Goal: Task Accomplishment & Management: Manage account settings

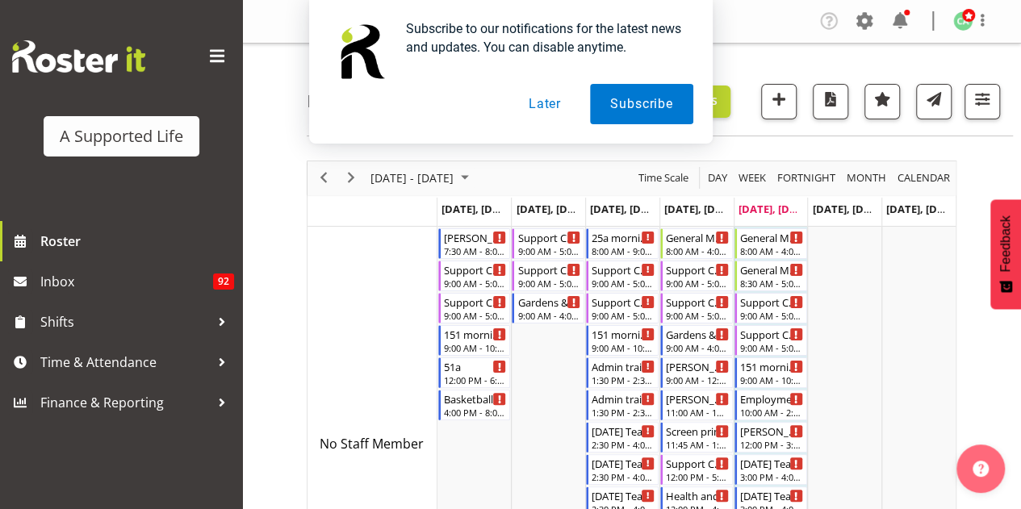
click at [551, 106] on button "Later" at bounding box center [545, 104] width 73 height 40
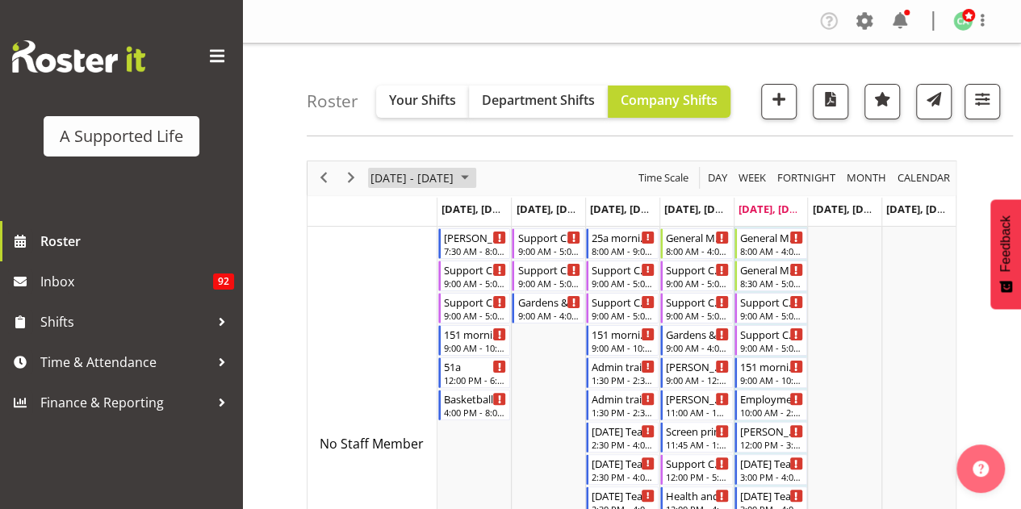
click at [431, 174] on span "[DATE] - [DATE]" at bounding box center [412, 178] width 86 height 20
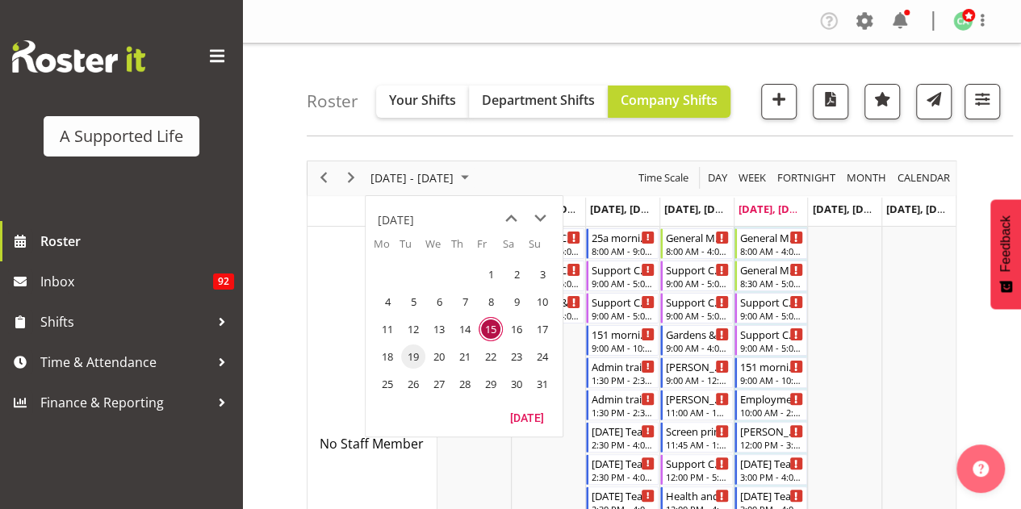
click at [418, 358] on span "19" at bounding box center [413, 357] width 24 height 24
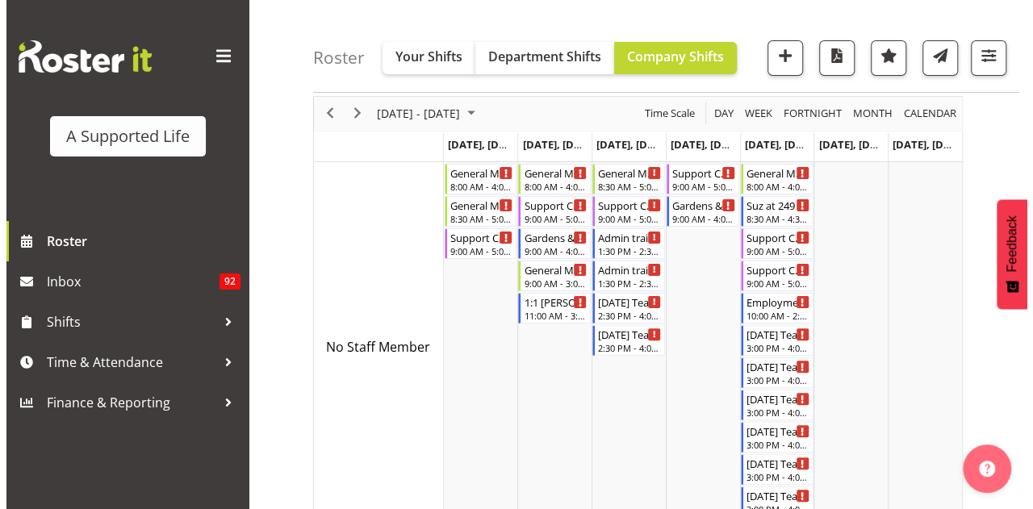
scroll to position [81, 0]
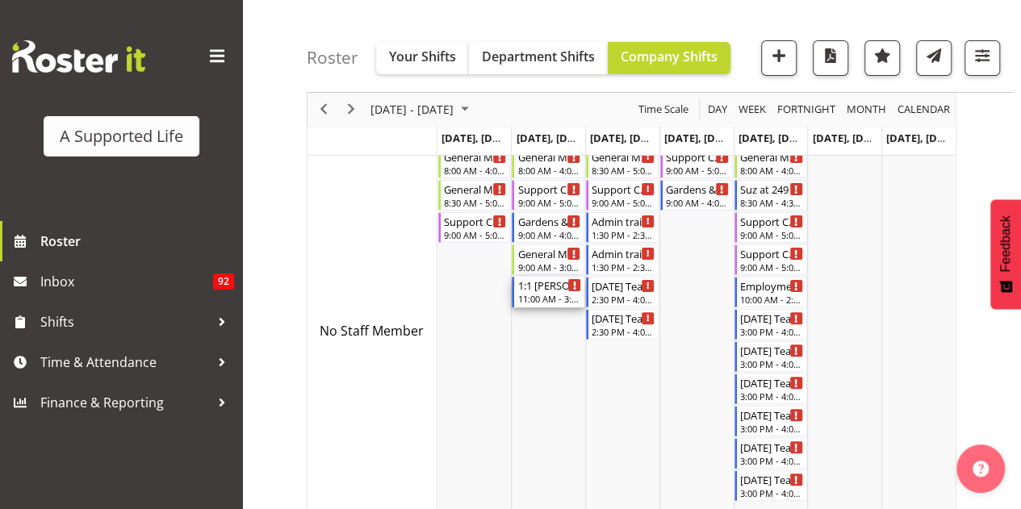
click at [560, 294] on div "11:00 AM - 3:00 PM" at bounding box center [549, 298] width 64 height 13
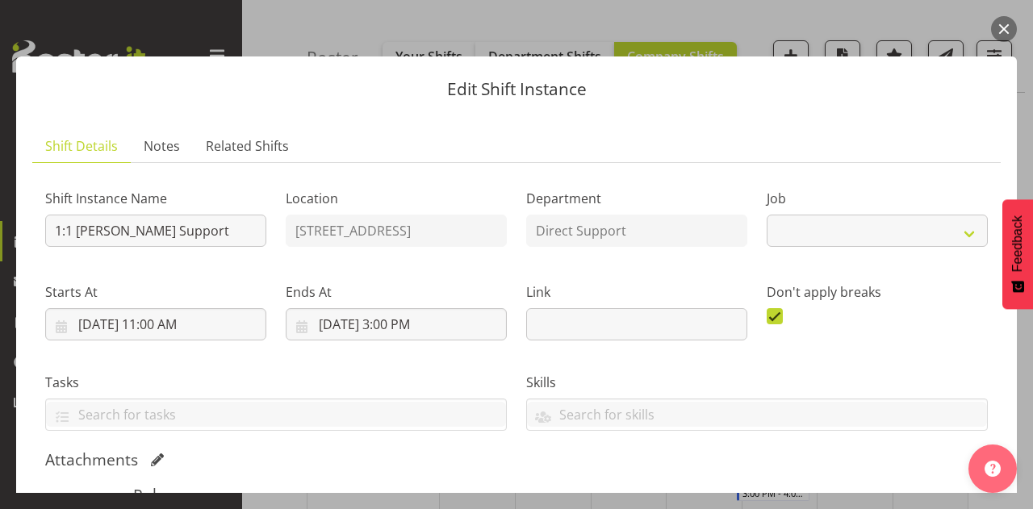
select select "4112"
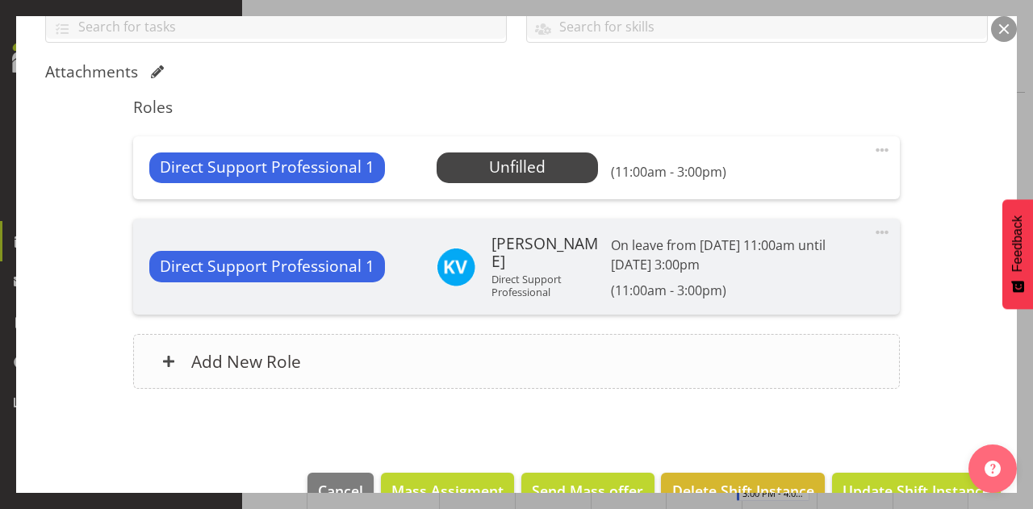
scroll to position [404, 0]
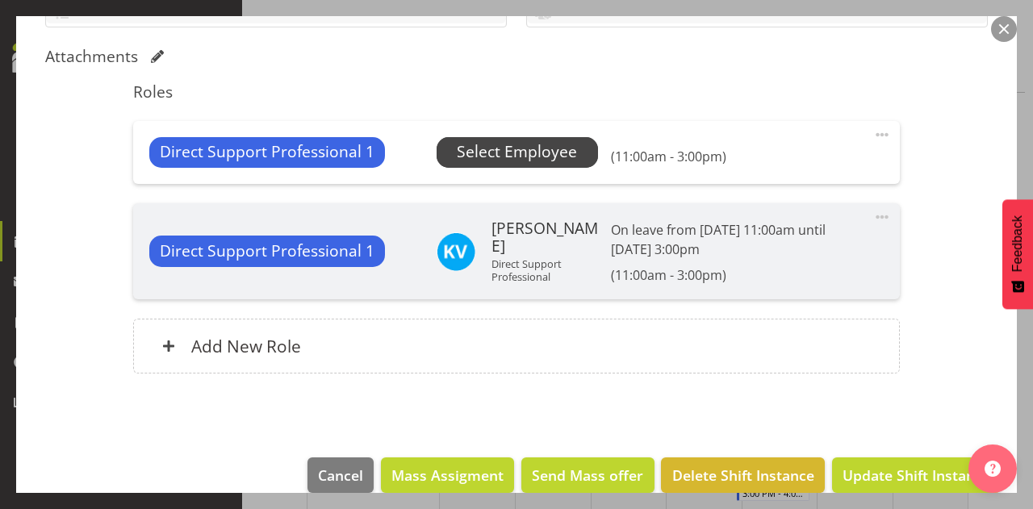
click at [515, 149] on span "Select Employee" at bounding box center [517, 151] width 120 height 23
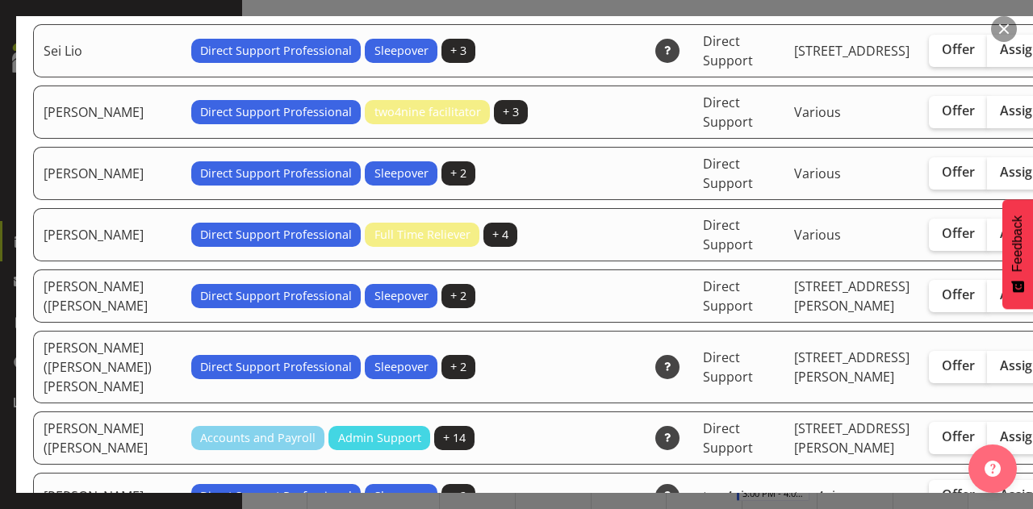
scroll to position [4359, 0]
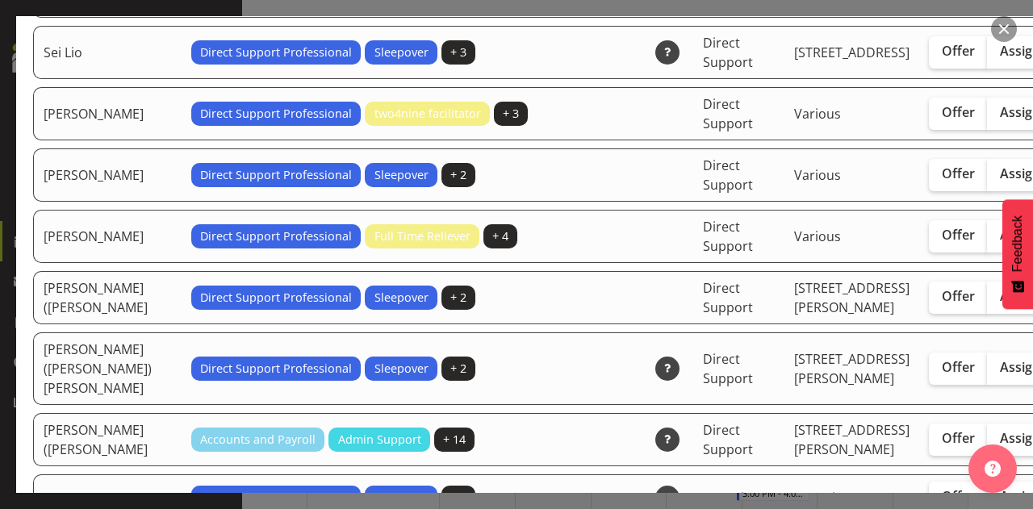
checkbox input "true"
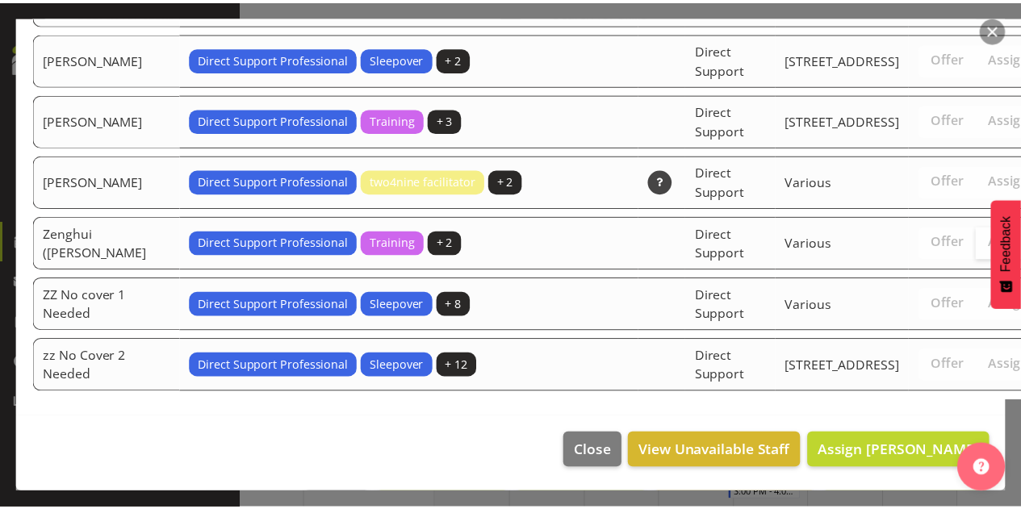
scroll to position [5496, 0]
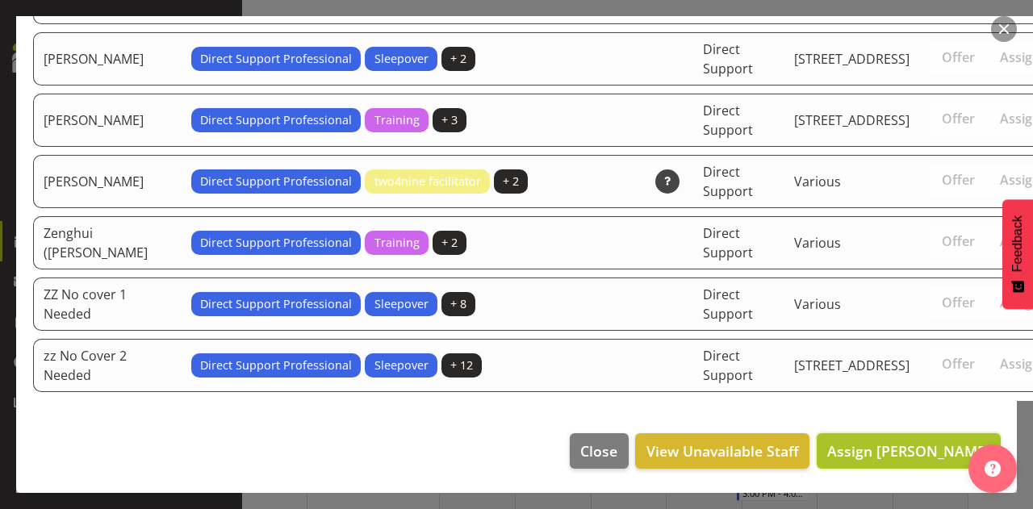
click at [915, 454] on span "Assign [PERSON_NAME]" at bounding box center [908, 451] width 163 height 19
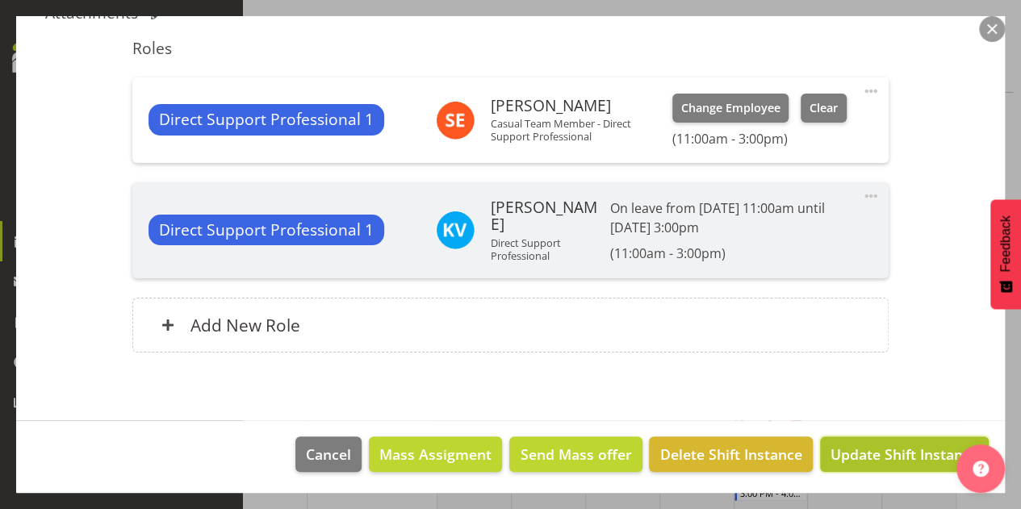
click at [888, 457] on span "Update Shift Instance" at bounding box center [905, 454] width 148 height 21
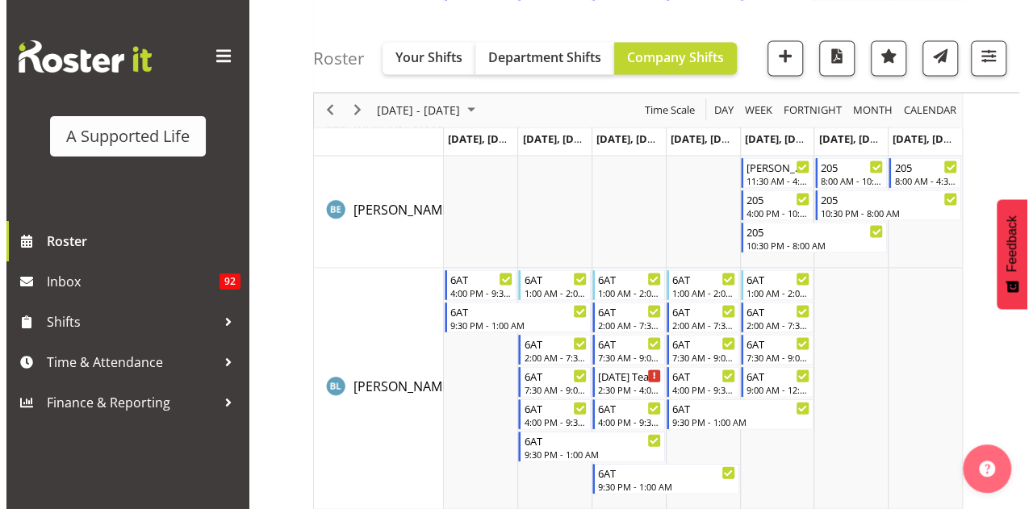
scroll to position [1614, 0]
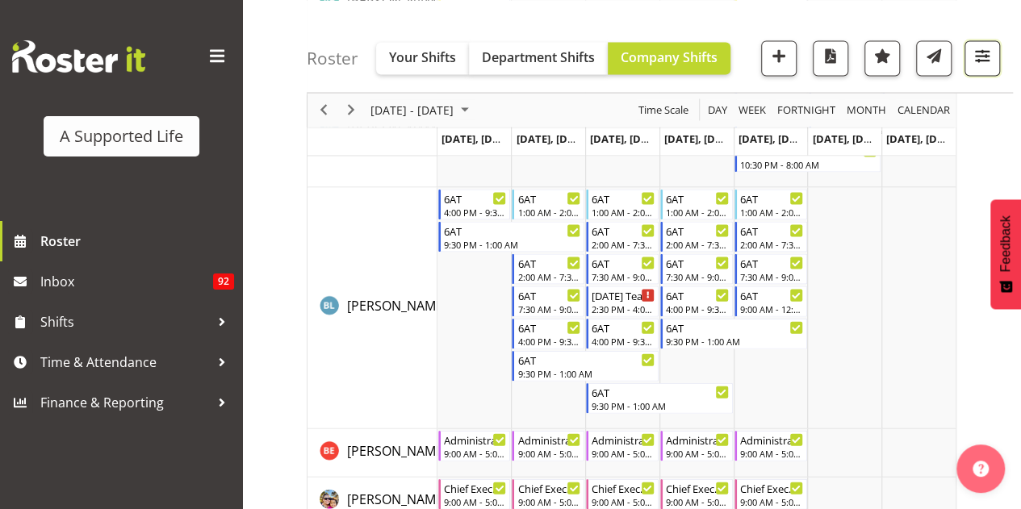
click at [986, 64] on span "button" at bounding box center [982, 55] width 21 height 21
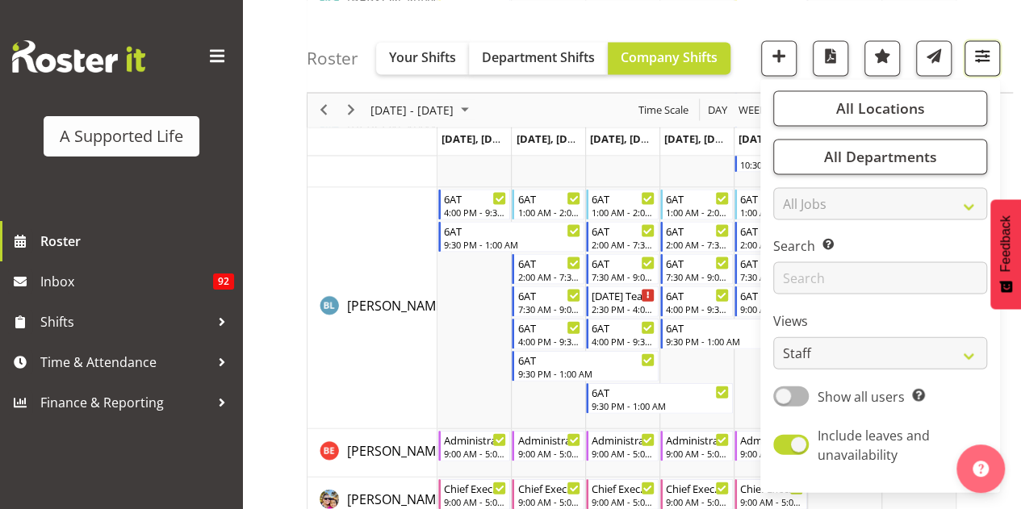
click at [980, 67] on button "button" at bounding box center [983, 58] width 36 height 36
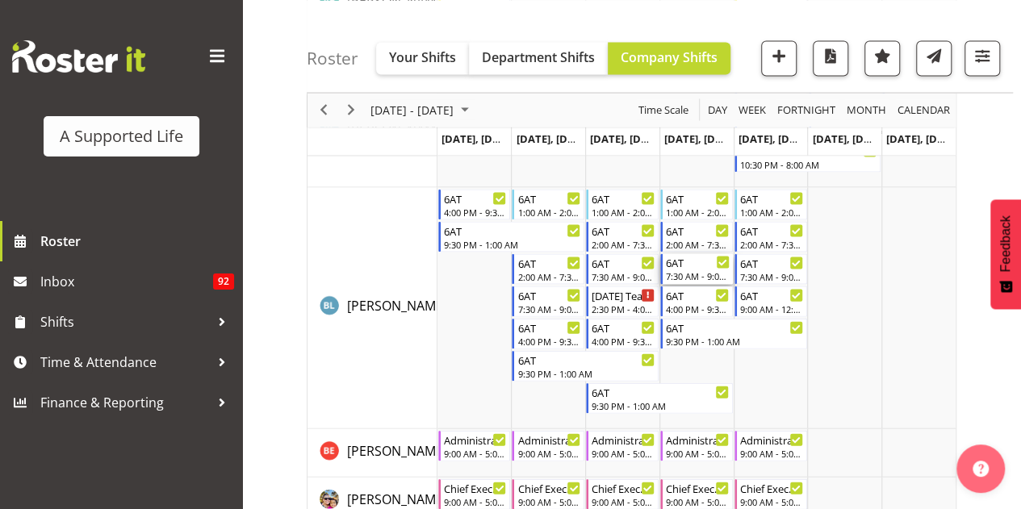
click at [697, 274] on div "7:30 AM - 9:00 AM" at bounding box center [698, 276] width 64 height 13
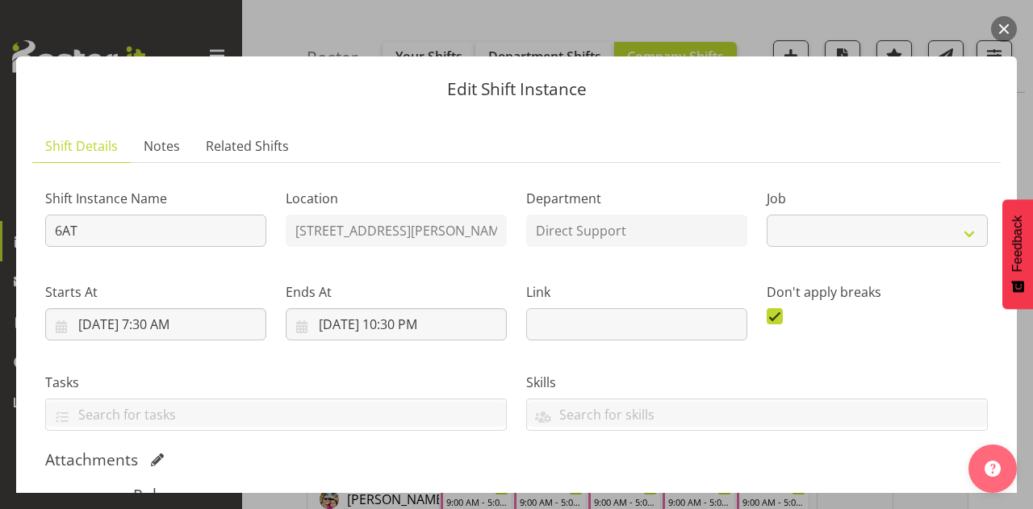
select select "4112"
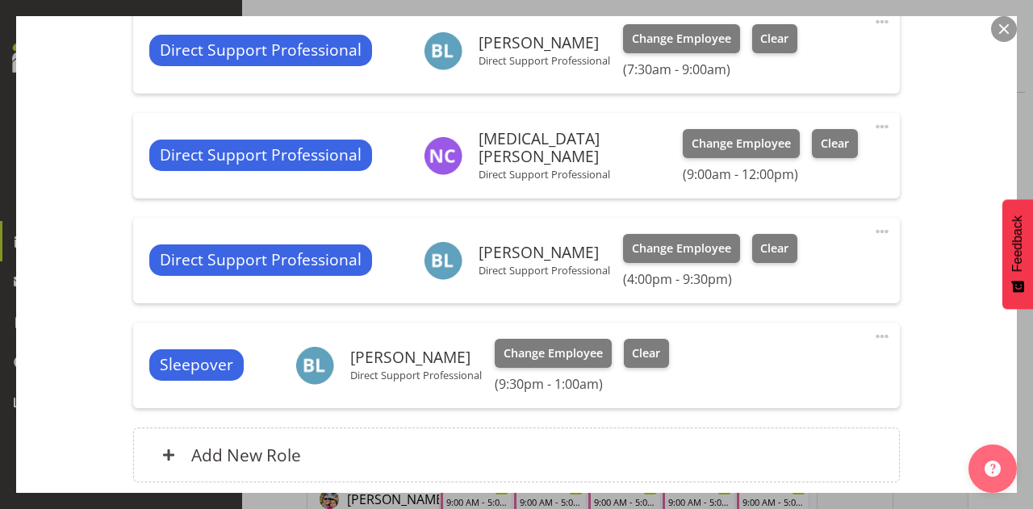
scroll to position [565, 0]
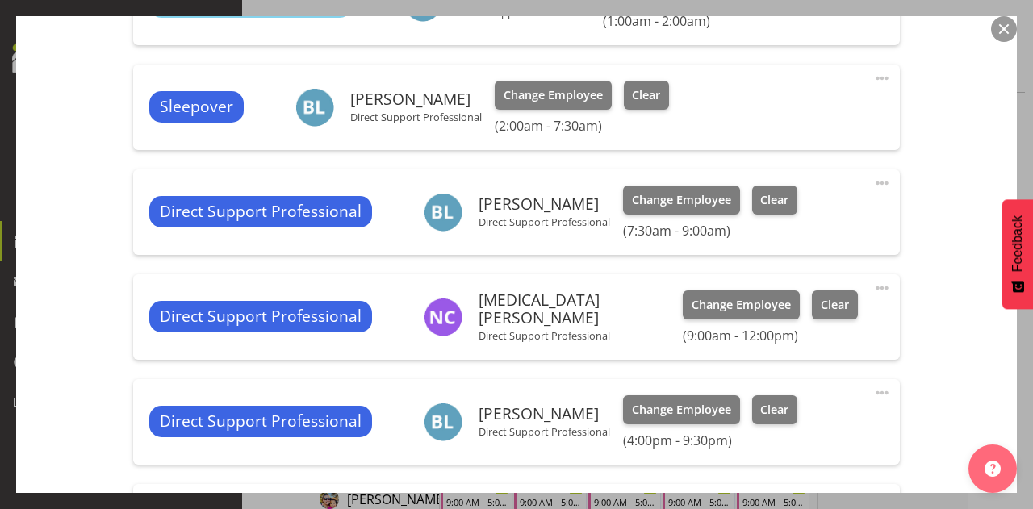
click at [873, 183] on span at bounding box center [882, 183] width 19 height 19
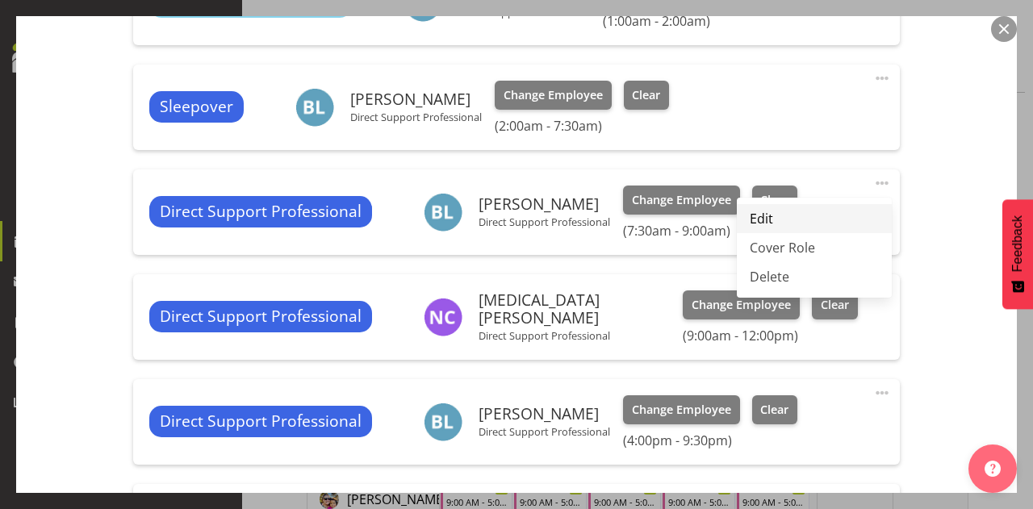
click at [810, 212] on link "Edit" at bounding box center [814, 218] width 155 height 29
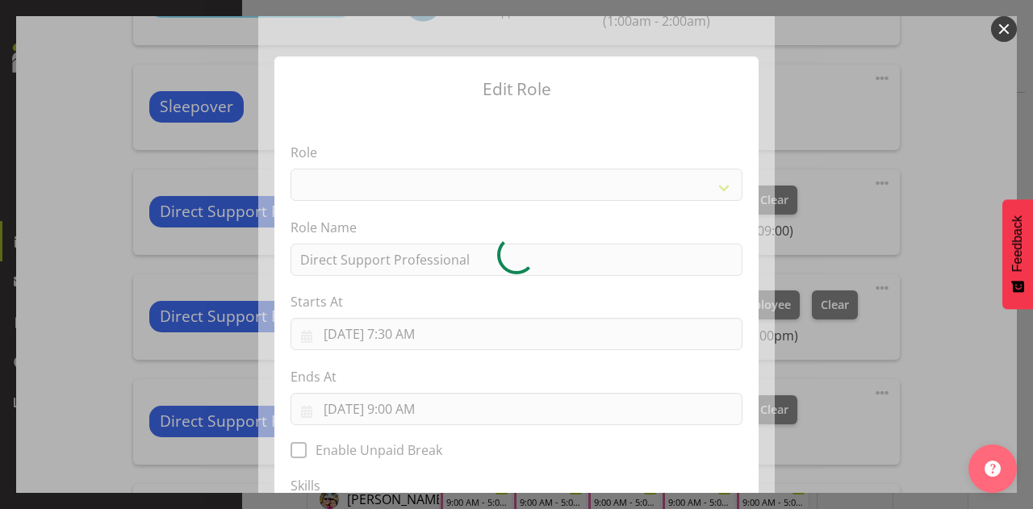
select select "519"
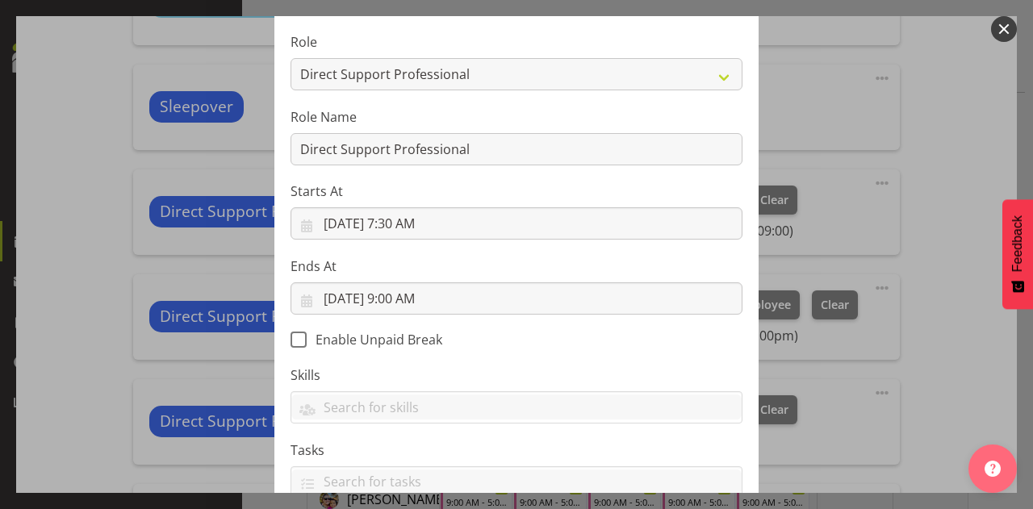
scroll to position [161, 0]
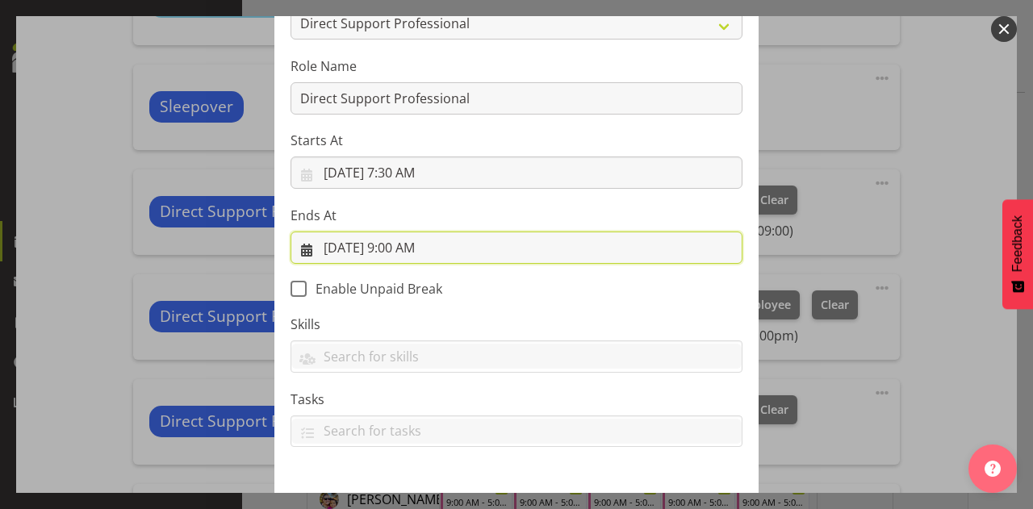
click at [392, 247] on input "[DATE] 9:00 AM" at bounding box center [517, 248] width 452 height 32
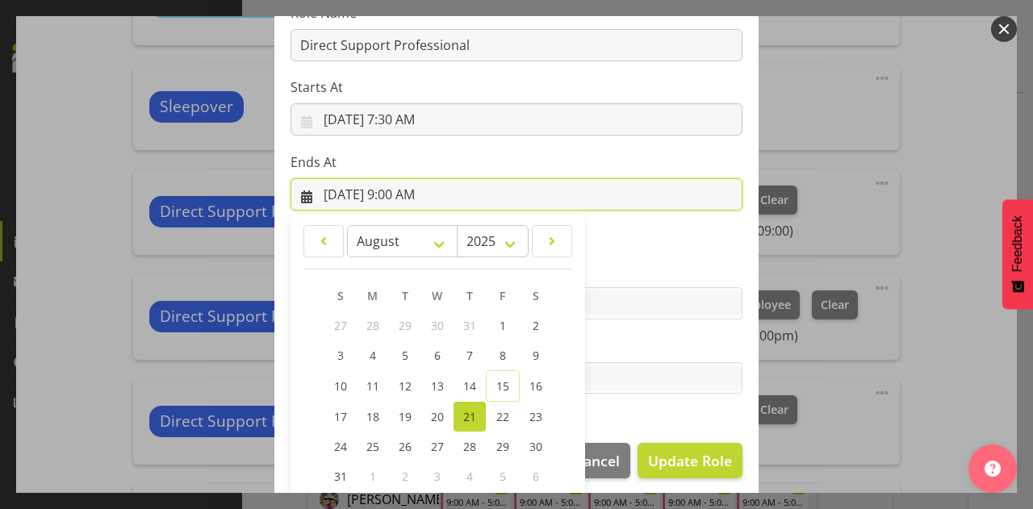
scroll to position [299, 0]
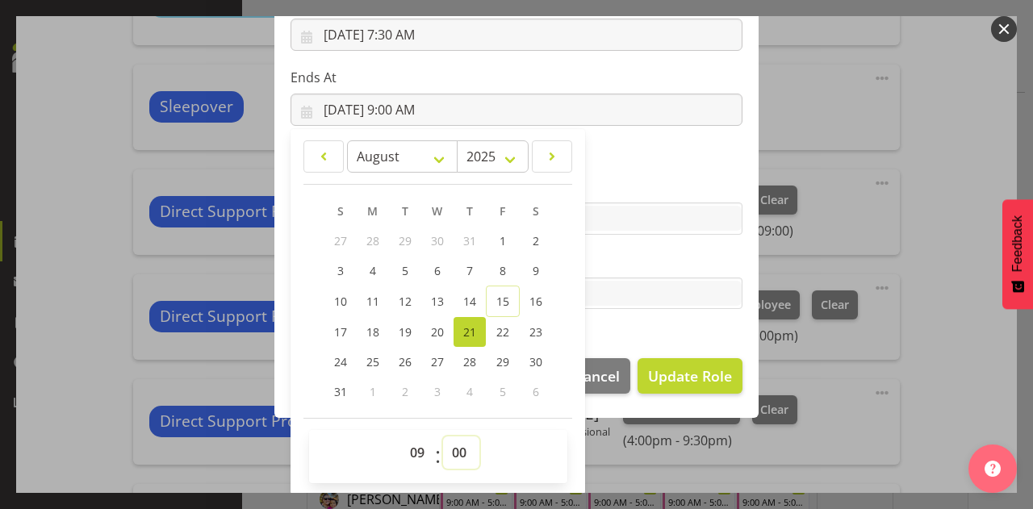
click at [459, 456] on select "00 01 02 03 04 05 06 07 08 09 10 11 12 13 14 15 16 17 18 19 20 21 22 23 24 25 2…" at bounding box center [461, 453] width 36 height 32
select select "30"
click at [443, 437] on select "00 01 02 03 04 05 06 07 08 09 10 11 12 13 14 15 16 17 18 19 20 21 22 23 24 25 2…" at bounding box center [461, 453] width 36 height 32
type input "[DATE] 9:30 AM"
click at [643, 256] on label "Tasks" at bounding box center [517, 261] width 452 height 19
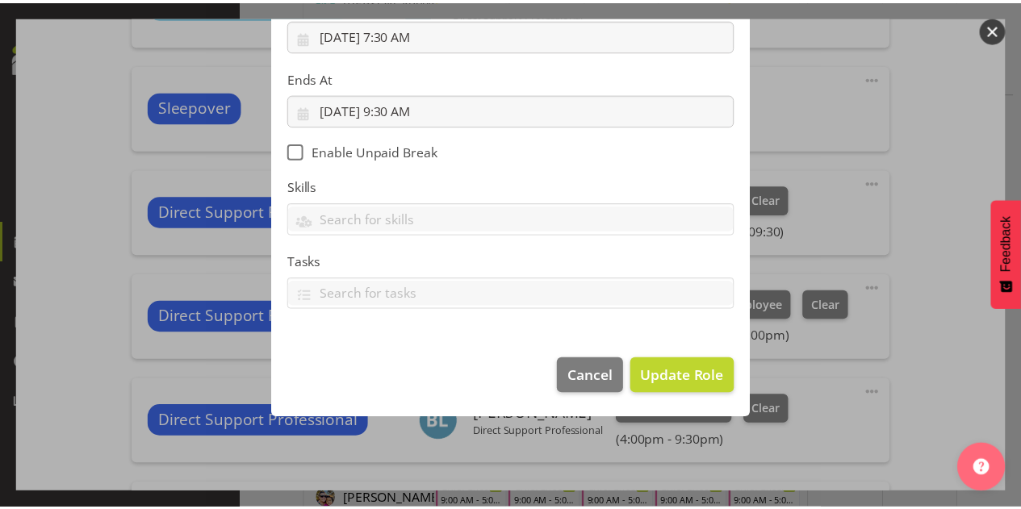
scroll to position [223, 0]
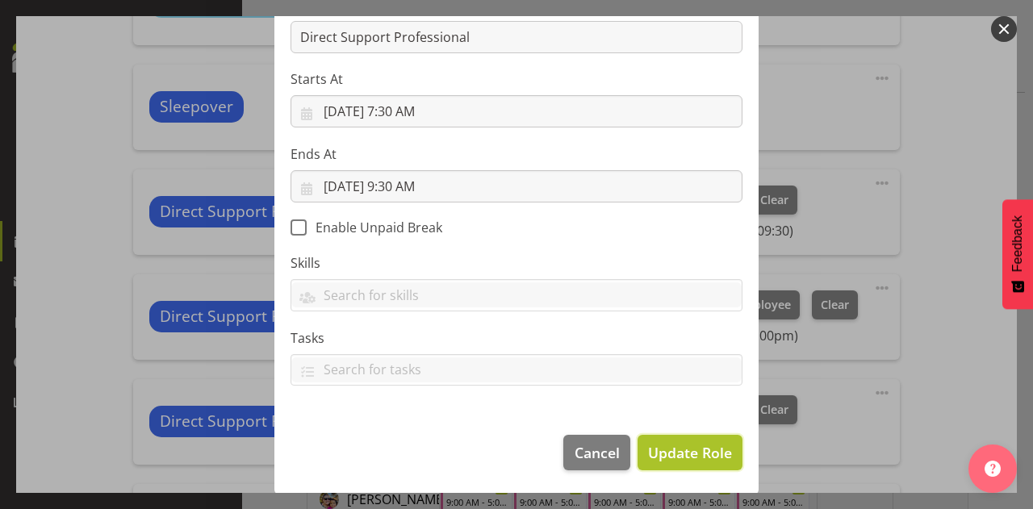
click at [699, 445] on span "Update Role" at bounding box center [690, 452] width 84 height 21
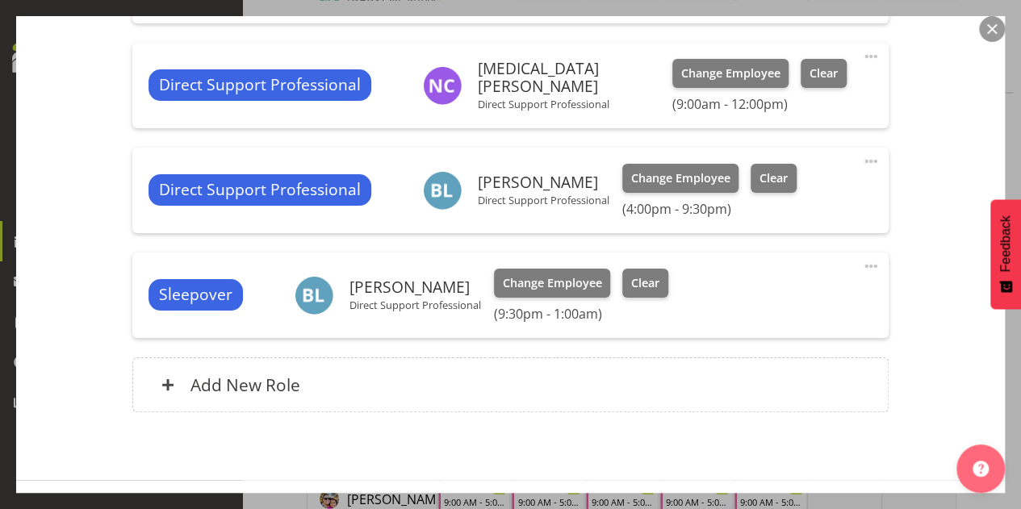
scroll to position [857, 0]
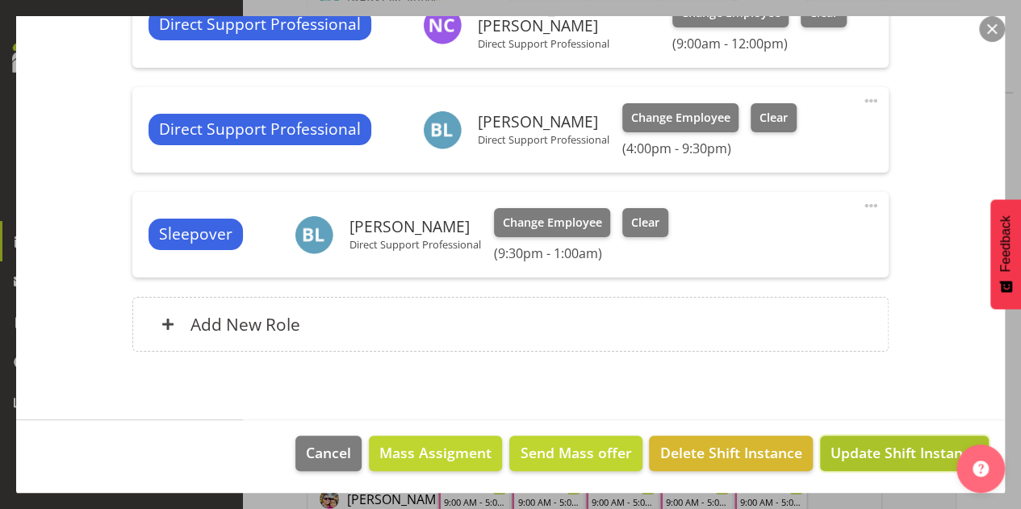
click at [864, 446] on span "Update Shift Instance" at bounding box center [905, 452] width 148 height 21
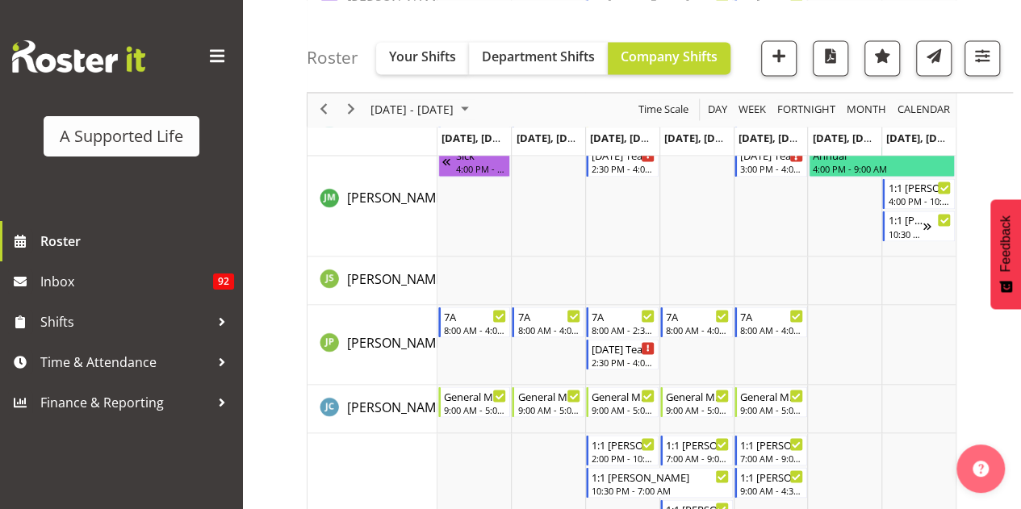
scroll to position [4843, 0]
